Goal: Information Seeking & Learning: Learn about a topic

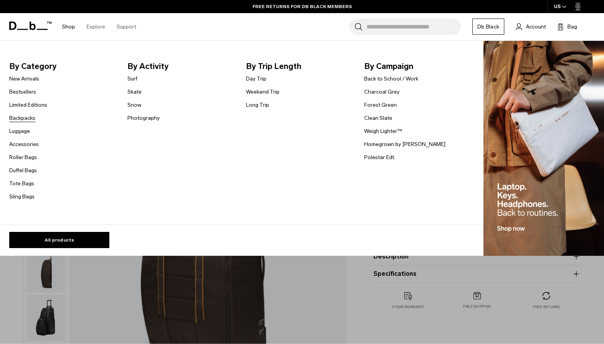
click at [26, 116] on link "Backpacks" at bounding box center [22, 118] width 26 height 8
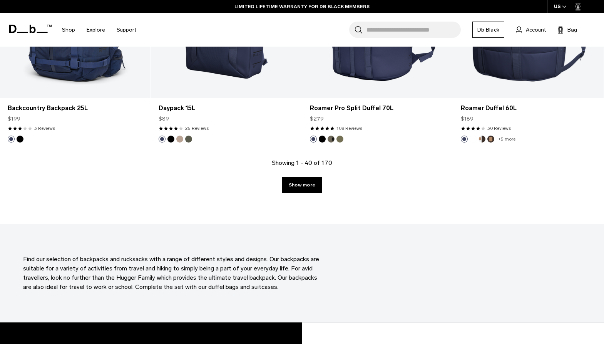
scroll to position [2318, 0]
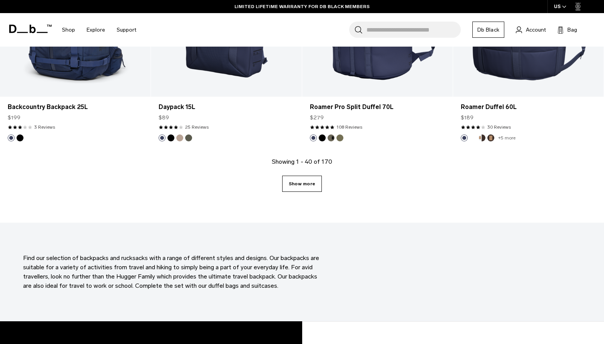
click at [300, 184] on link "Show more" at bounding box center [302, 184] width 40 height 16
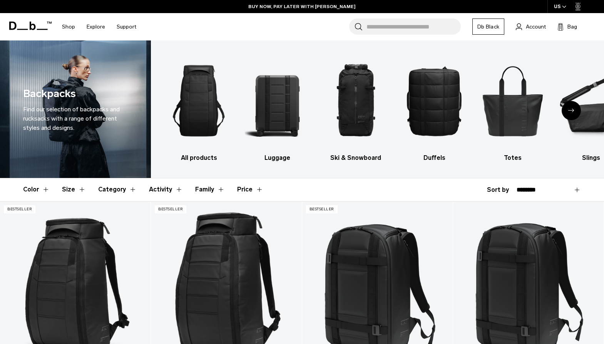
click at [105, 189] on button "Category" at bounding box center [117, 189] width 38 height 22
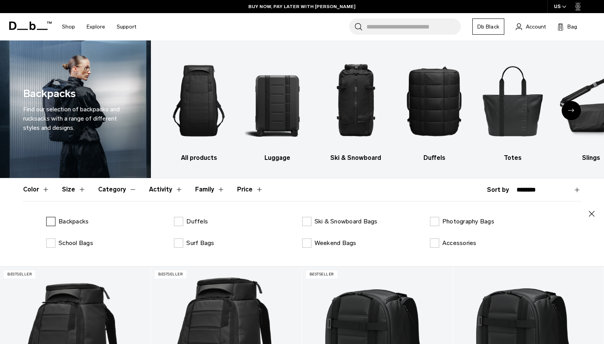
click at [48, 222] on label "Backpacks" at bounding box center [67, 221] width 42 height 9
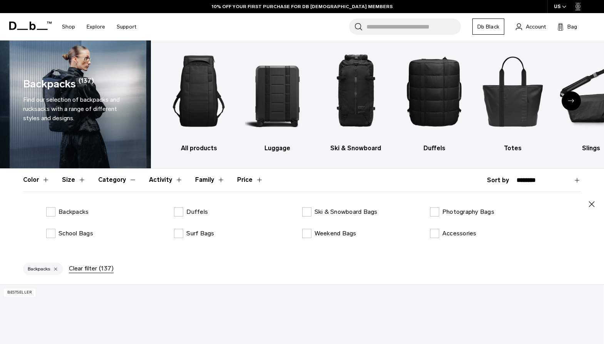
click at [205, 176] on button "Family" at bounding box center [210, 180] width 30 height 22
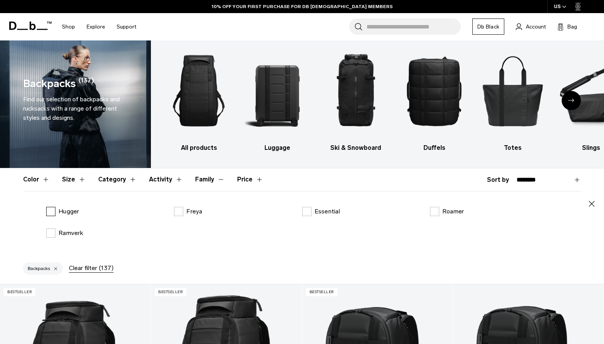
click at [50, 211] on label "Hugger" at bounding box center [62, 211] width 33 height 9
click at [209, 179] on button "Family" at bounding box center [210, 179] width 30 height 22
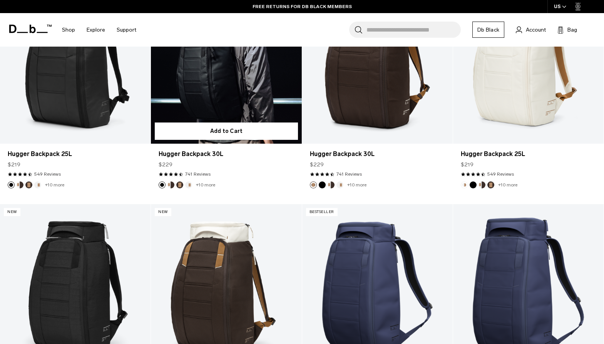
scroll to position [258, 0]
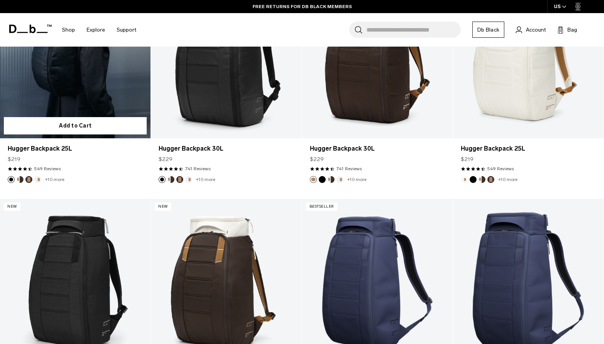
click at [59, 100] on link "Hugger Backpack 25L" at bounding box center [75, 54] width 151 height 167
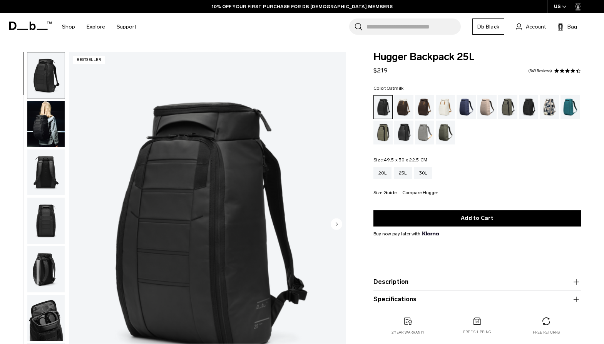
click at [440, 108] on div "Oatmilk" at bounding box center [446, 107] width 20 height 24
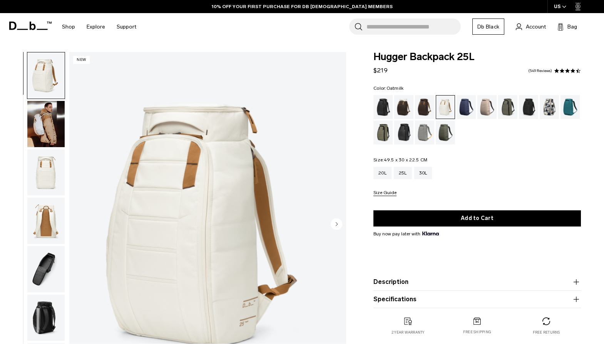
click at [490, 109] on div "Fogbow Beige" at bounding box center [487, 107] width 20 height 24
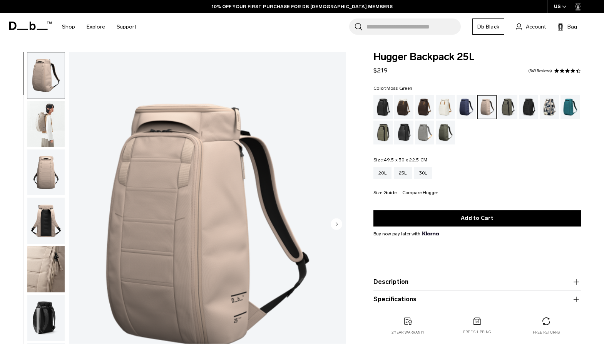
click at [450, 136] on div "Moss Green" at bounding box center [446, 132] width 20 height 24
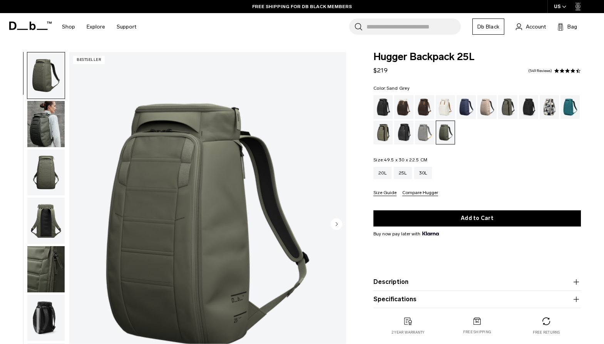
click at [425, 135] on div "Sand Grey" at bounding box center [425, 132] width 20 height 24
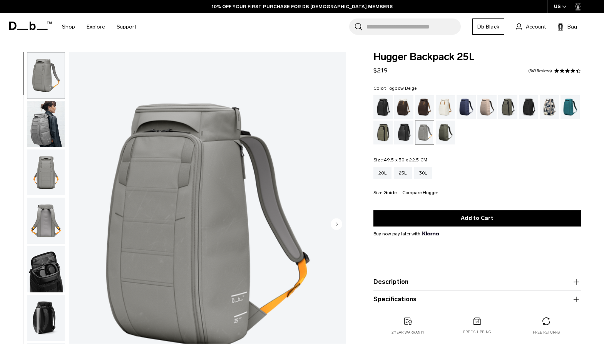
click at [489, 107] on div "Fogbow Beige" at bounding box center [487, 107] width 20 height 24
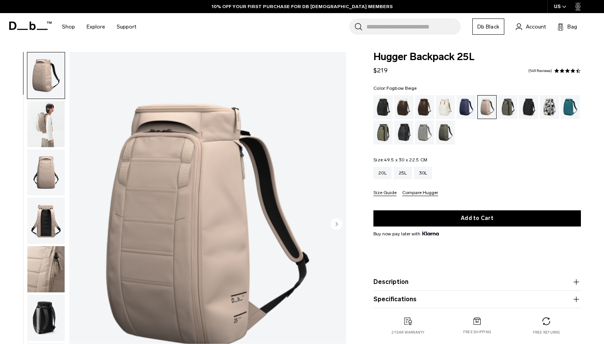
click at [48, 118] on img "button" at bounding box center [45, 124] width 37 height 46
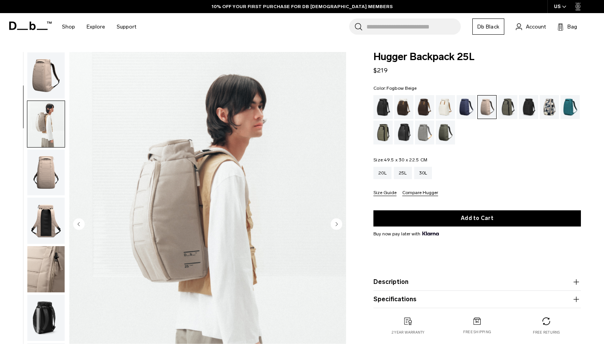
scroll to position [49, 0]
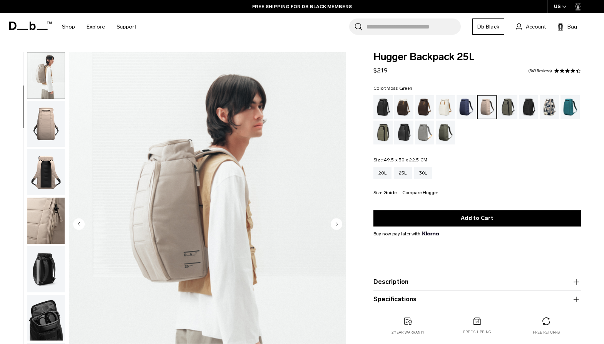
click at [445, 138] on div "Moss Green" at bounding box center [446, 132] width 20 height 24
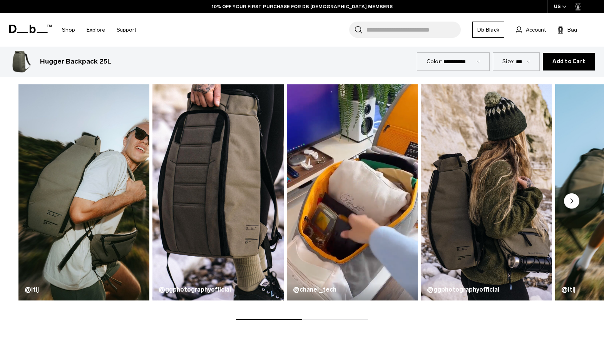
scroll to position [369, 0]
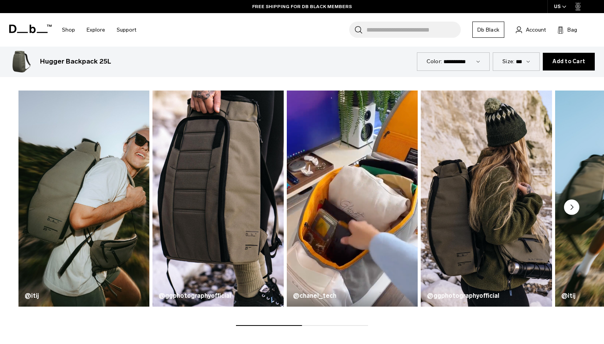
click at [569, 206] on circle "Next slide" at bounding box center [571, 206] width 15 height 15
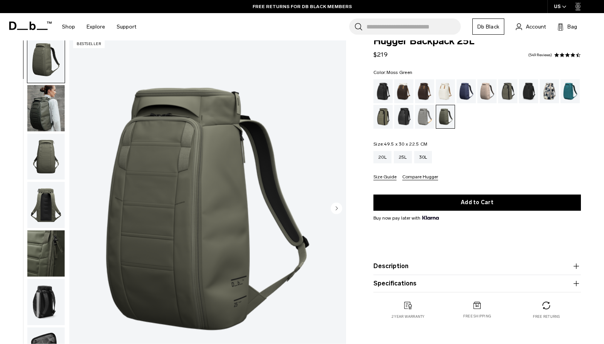
scroll to position [0, 0]
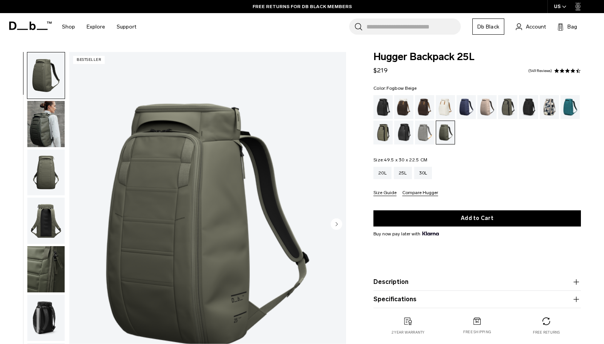
click at [487, 109] on div "Fogbow Beige" at bounding box center [487, 107] width 20 height 24
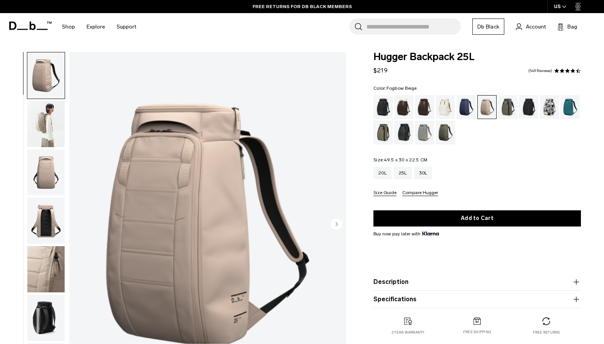
click at [47, 135] on img "button" at bounding box center [45, 124] width 37 height 46
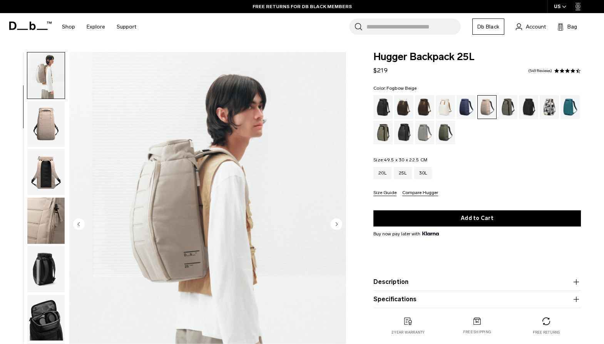
scroll to position [3, 0]
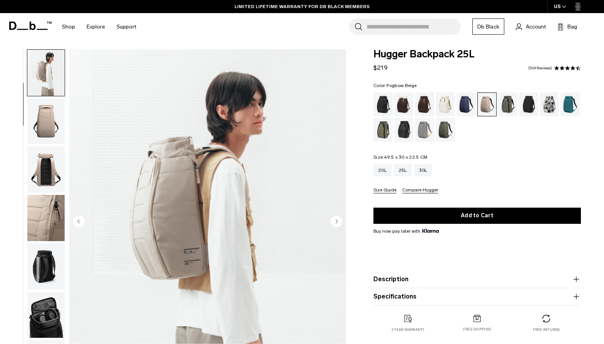
click at [44, 113] on img "button" at bounding box center [45, 121] width 37 height 46
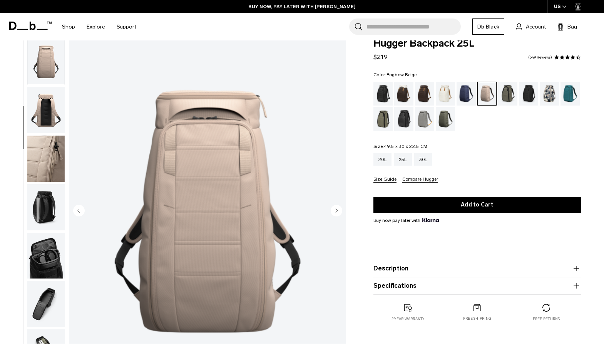
scroll to position [17, 0]
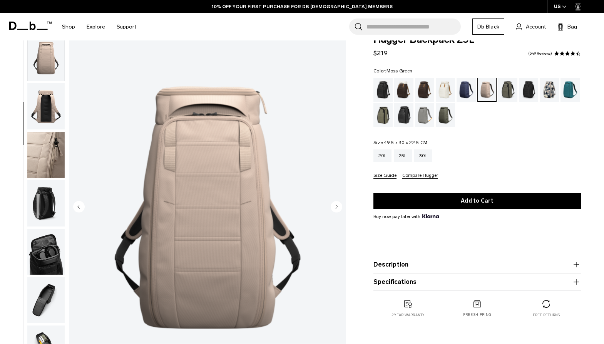
click at [443, 115] on div "Moss Green" at bounding box center [446, 115] width 20 height 24
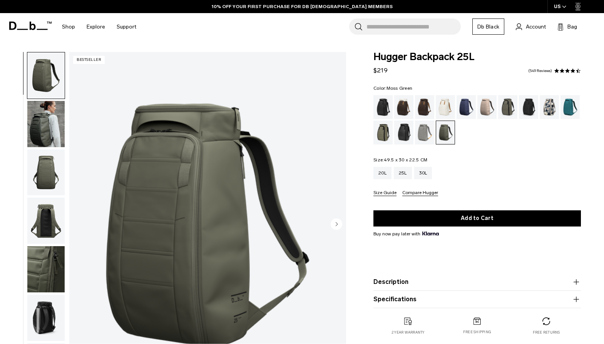
click at [50, 139] on img "button" at bounding box center [45, 124] width 37 height 46
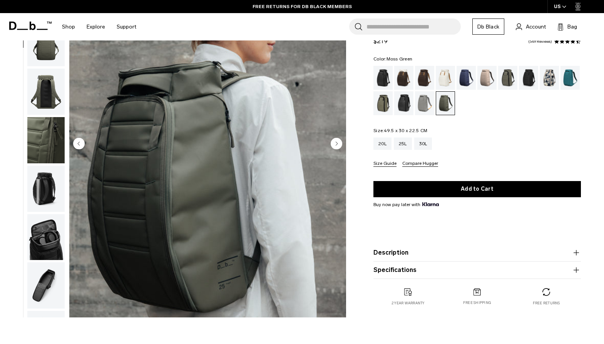
scroll to position [82, 0]
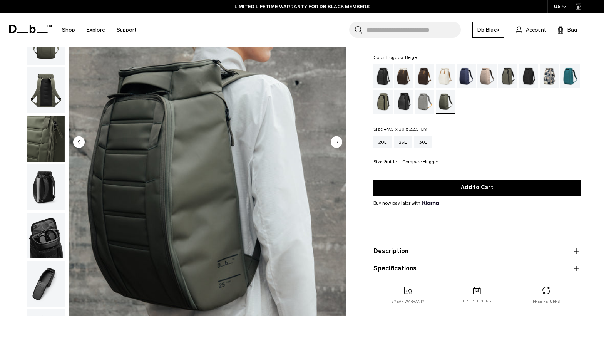
click at [487, 76] on div "Fogbow Beige" at bounding box center [487, 76] width 20 height 24
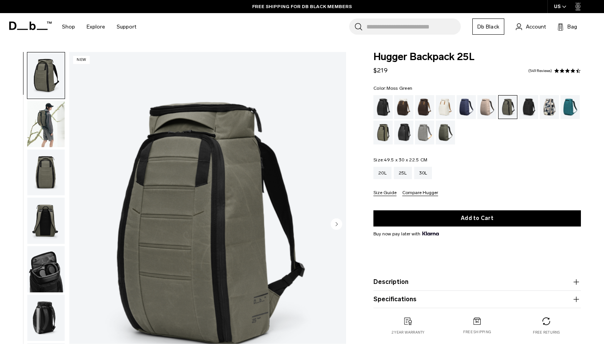
click at [445, 135] on div "Moss Green" at bounding box center [446, 132] width 20 height 24
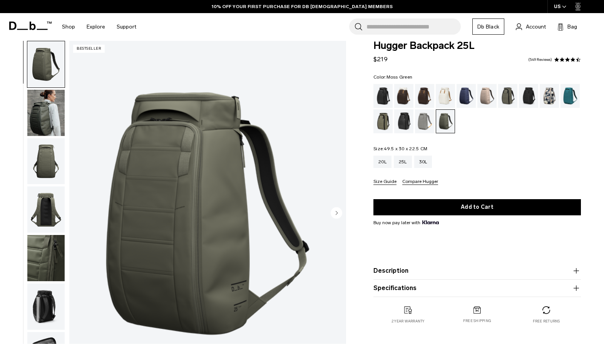
click at [40, 119] on img "button" at bounding box center [45, 113] width 37 height 46
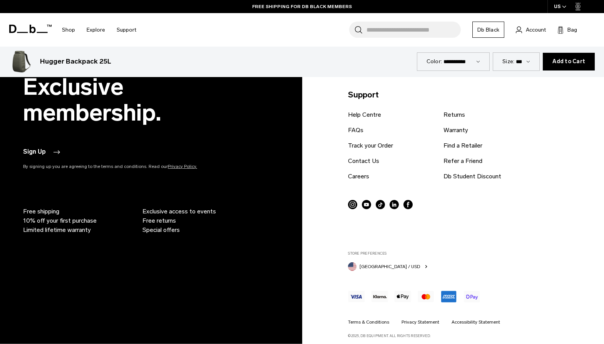
scroll to position [3379, 0]
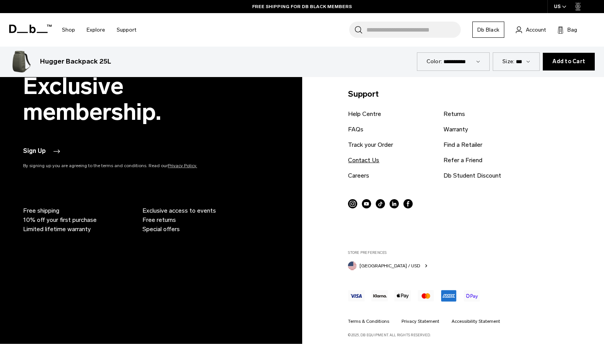
click at [374, 162] on link "Contact Us" at bounding box center [363, 160] width 31 height 9
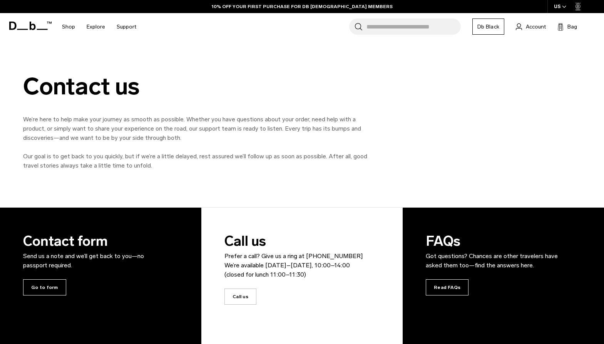
scroll to position [40, 0]
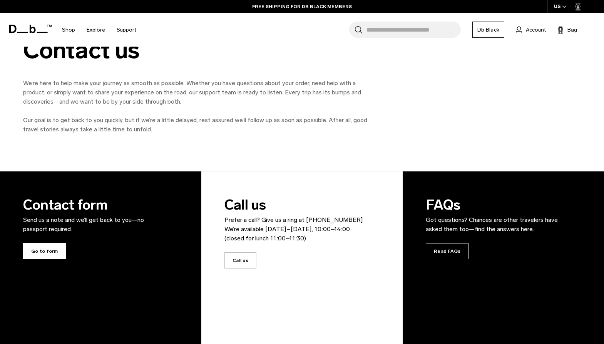
click at [55, 251] on span "Go to form" at bounding box center [44, 251] width 43 height 16
